Goal: Task Accomplishment & Management: Use online tool/utility

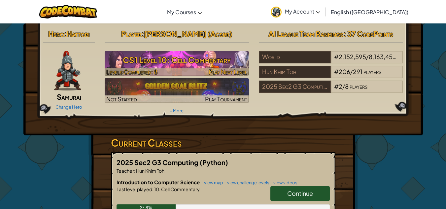
click at [190, 61] on h3 "CS1 Level 10: Cell Commentary" at bounding box center [177, 59] width 144 height 15
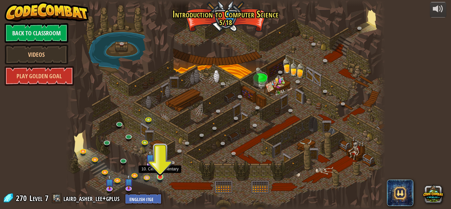
click at [161, 174] on img at bounding box center [160, 168] width 8 height 17
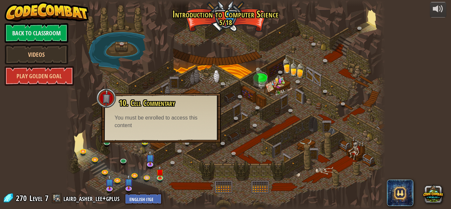
click at [172, 132] on div "10. Cell Commentary Trapped in a prison cell with the famous wizard! Say the pa…" at bounding box center [161, 118] width 120 height 50
click at [165, 172] on div at bounding box center [226, 104] width 320 height 209
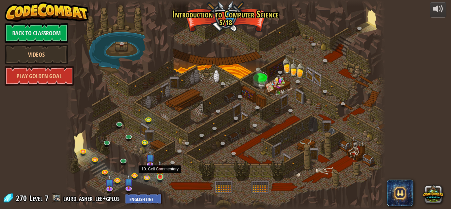
click at [160, 172] on img at bounding box center [160, 168] width 8 height 17
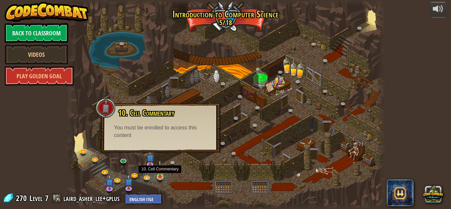
click at [157, 171] on img at bounding box center [160, 168] width 8 height 17
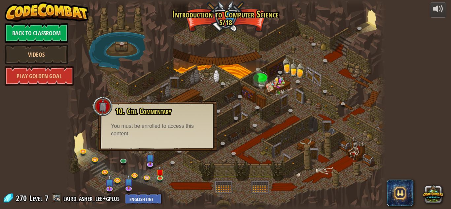
click at [71, 146] on div at bounding box center [71, 104] width 10 height 209
click at [214, 130] on div "10. Cell Commentary Trapped in a prison cell with the famous wizard! Say the pa…" at bounding box center [158, 126] width 120 height 50
click at [161, 173] on img at bounding box center [160, 168] width 8 height 17
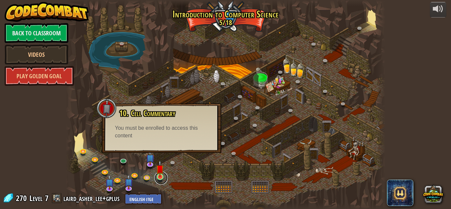
click at [167, 179] on link at bounding box center [161, 177] width 13 height 13
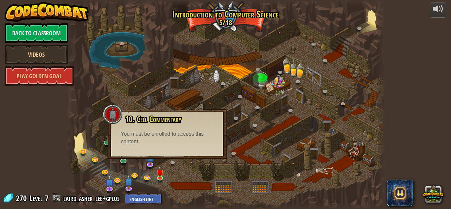
click at [158, 186] on div at bounding box center [226, 104] width 320 height 209
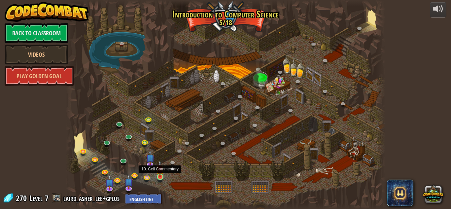
click at [162, 176] on img at bounding box center [160, 168] width 8 height 17
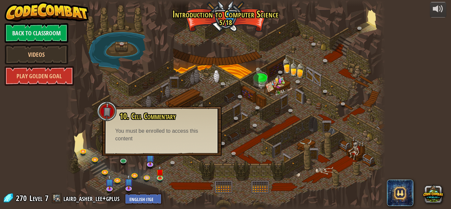
click at [156, 142] on div "You must be enrolled to access this content" at bounding box center [161, 134] width 93 height 15
click at [160, 162] on div at bounding box center [226, 104] width 320 height 209
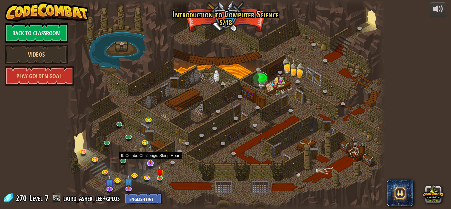
click at [153, 159] on img at bounding box center [150, 154] width 9 height 20
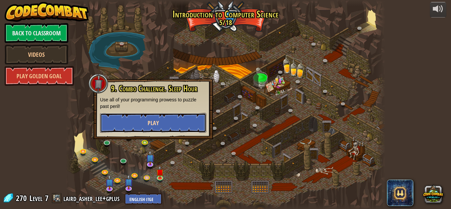
click at [179, 117] on button "Play" at bounding box center [153, 123] width 106 height 20
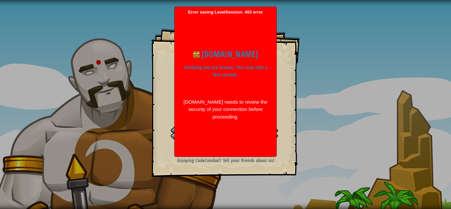
click at [214, 8] on div "Error saving LevelSession: 403 error Just a moment... [DOMAIN_NAME] Verifying y…" at bounding box center [226, 82] width 102 height 150
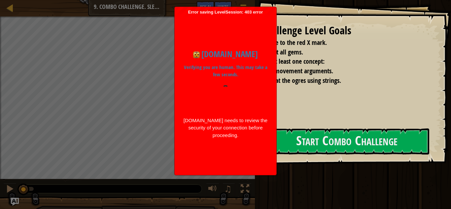
click at [206, 13] on span "Error saving LevelSession: 403 error Just a moment... [DOMAIN_NAME] Verifying y…" at bounding box center [225, 91] width 95 height 162
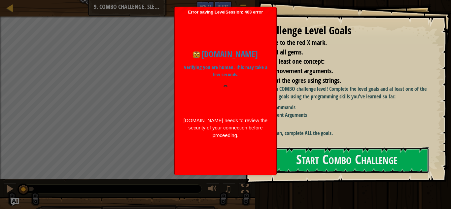
click at [323, 154] on button "Start Combo Challenge" at bounding box center [346, 160] width 165 height 26
